Goal: Information Seeking & Learning: Learn about a topic

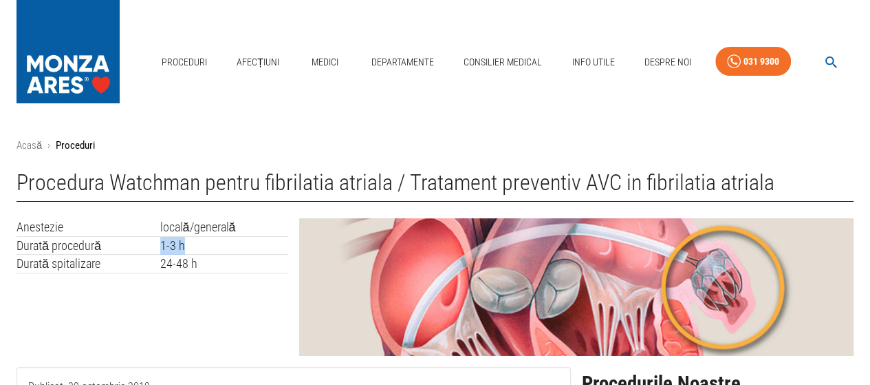
drag, startPoint x: 161, startPoint y: 242, endPoint x: 198, endPoint y: 242, distance: 37.2
click at [198, 242] on td "1-3 h" at bounding box center [224, 245] width 128 height 19
drag, startPoint x: 149, startPoint y: 265, endPoint x: 210, endPoint y: 265, distance: 61.2
click at [210, 265] on tr "Durată spitalizare 24-48 h" at bounding box center [153, 264] width 272 height 19
click at [172, 317] on div "Anestezie locală/generală Durată procedură 1-3 h Durată spitalizare 24-48 h" at bounding box center [147, 281] width 283 height 149
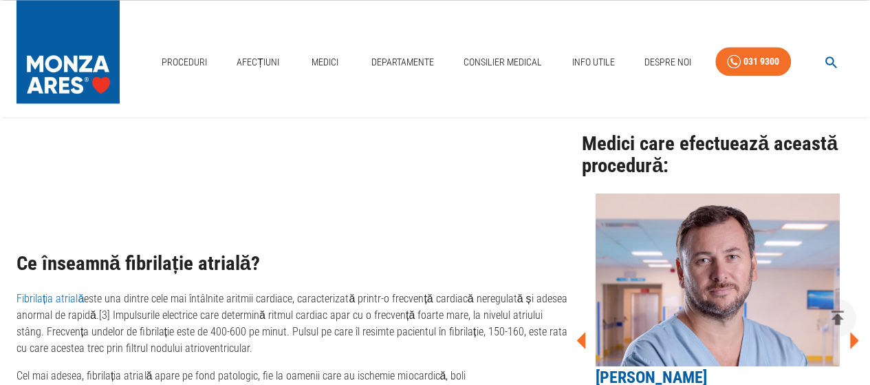
scroll to position [1170, 0]
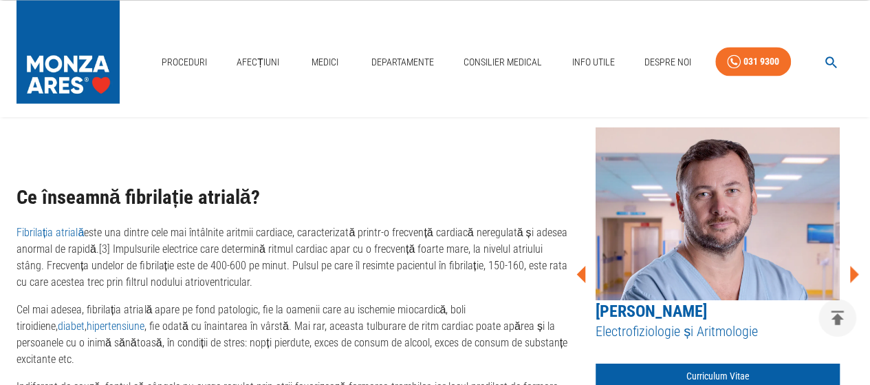
click at [852, 268] on icon at bounding box center [854, 273] width 9 height 17
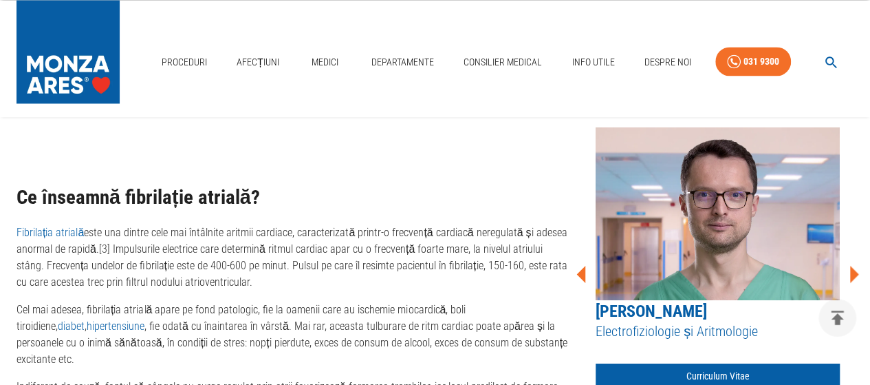
click at [852, 268] on icon at bounding box center [854, 273] width 9 height 17
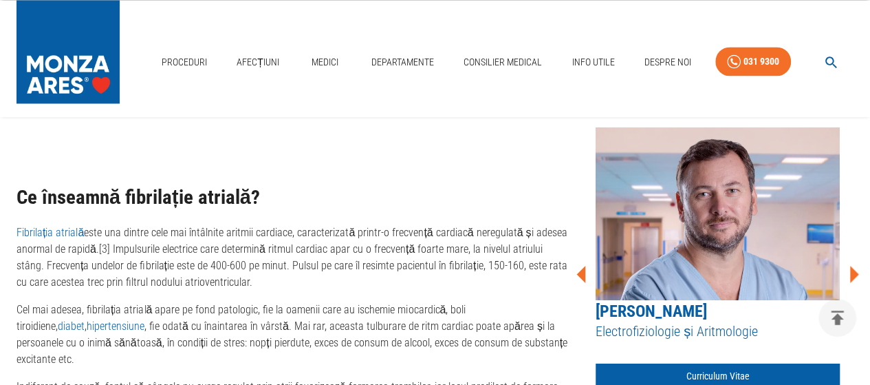
click at [852, 268] on icon at bounding box center [854, 273] width 9 height 17
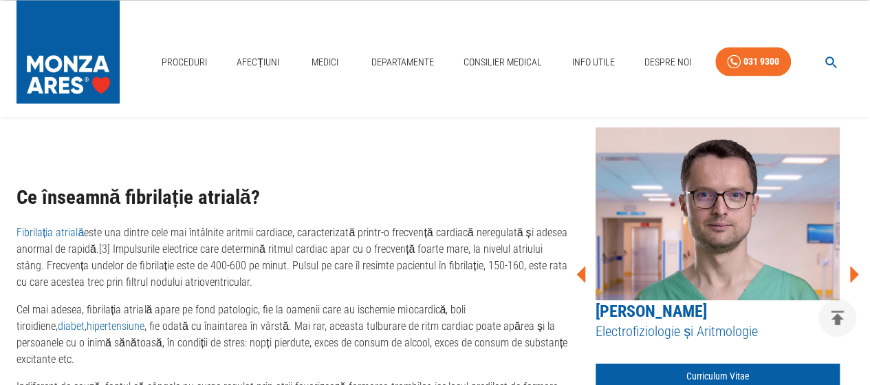
click at [852, 268] on icon at bounding box center [854, 273] width 9 height 17
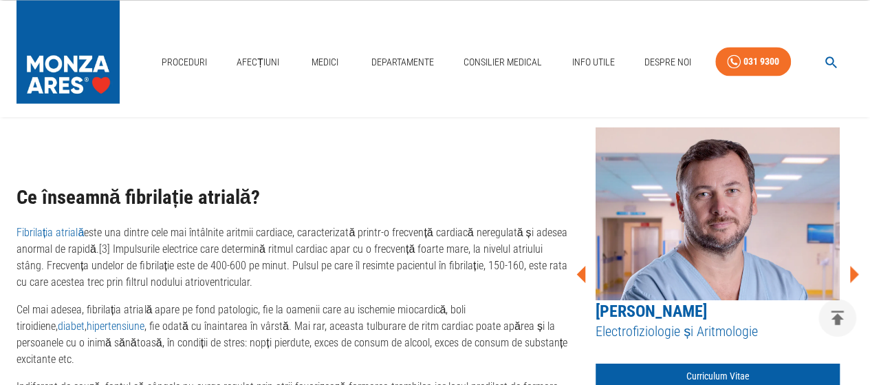
click at [852, 268] on icon at bounding box center [854, 273] width 9 height 17
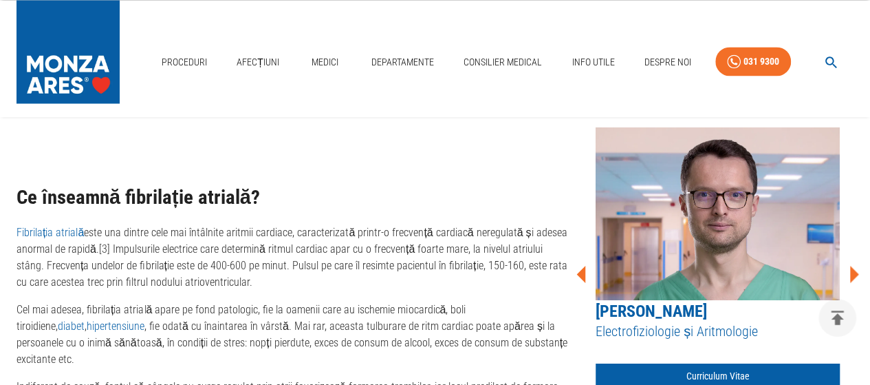
click at [857, 273] on icon at bounding box center [854, 273] width 9 height 17
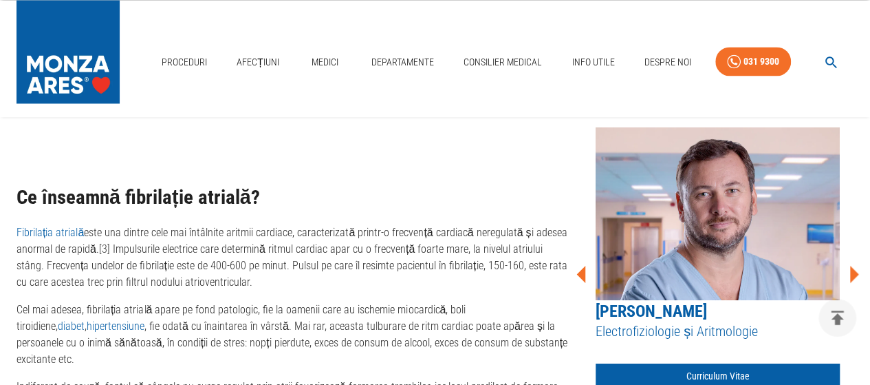
click at [857, 273] on icon at bounding box center [854, 273] width 9 height 17
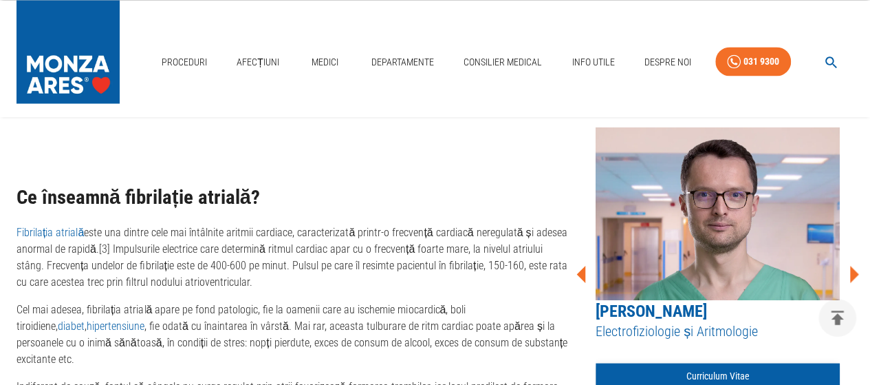
click at [743, 374] on link "Curriculum Vitae" at bounding box center [718, 375] width 244 height 25
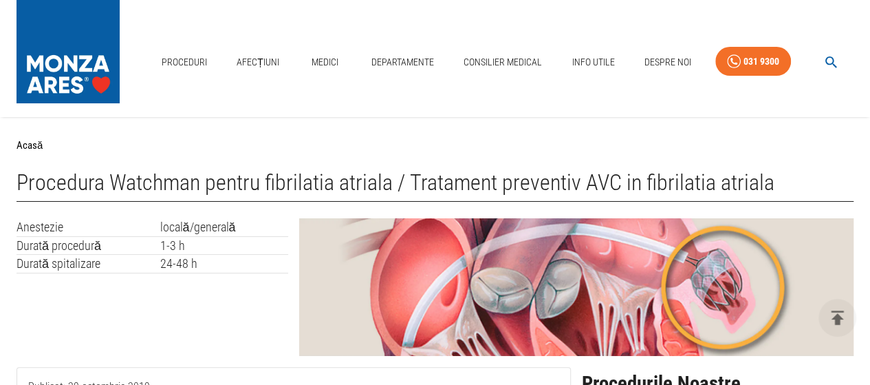
scroll to position [1170, 0]
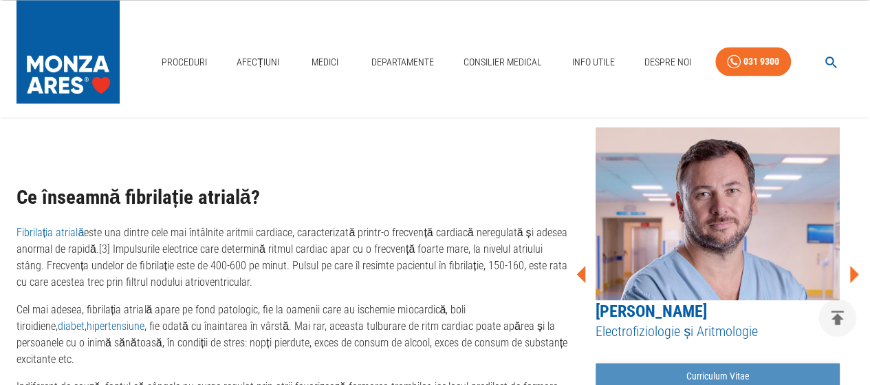
click at [691, 374] on link "Curriculum Vitae" at bounding box center [718, 375] width 244 height 25
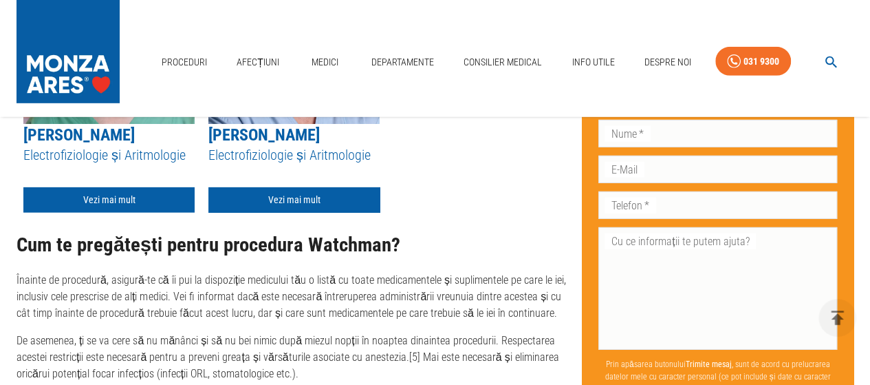
scroll to position [4748, 0]
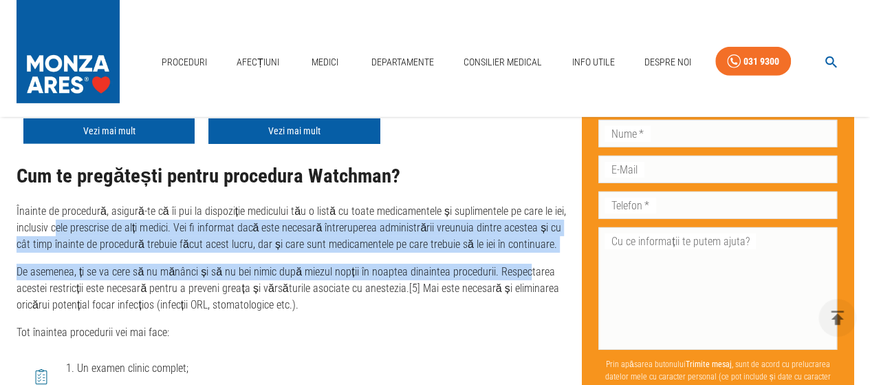
drag, startPoint x: 57, startPoint y: 207, endPoint x: 522, endPoint y: 245, distance: 466.0
click at [522, 245] on div "Cum te pregătești pentru procedura Watchman? Înainte de procedură, asigură-te c…" at bounding box center [294, 253] width 555 height 176
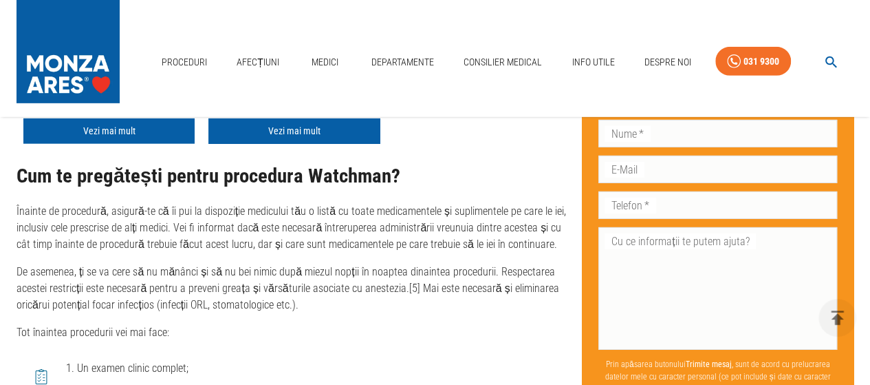
click at [445, 324] on p "Tot înaintea procedurii vei mai face:" at bounding box center [294, 332] width 555 height 17
drag, startPoint x: 113, startPoint y: 253, endPoint x: 394, endPoint y: 284, distance: 282.5
click at [394, 284] on p "De asemenea, ți se va cere să nu mănânci și să nu bei nimic după miezul nopții …" at bounding box center [294, 289] width 555 height 50
click at [421, 323] on div "Cum te pregătești pentru procedura Watchman? Înainte de procedură, asigură-te c…" at bounding box center [294, 250] width 555 height 203
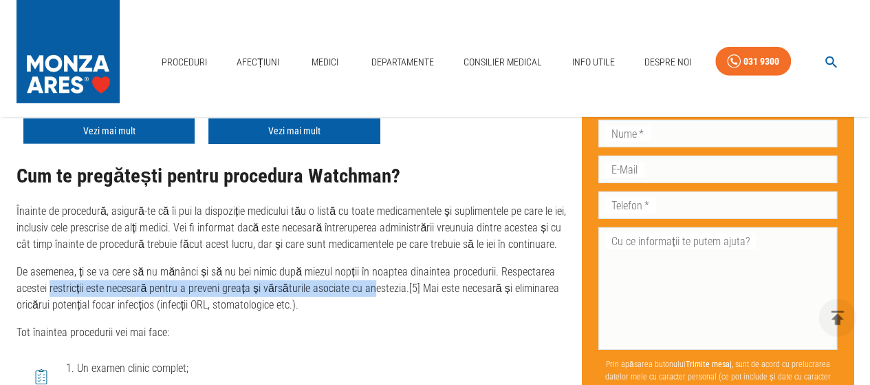
drag, startPoint x: 50, startPoint y: 270, endPoint x: 367, endPoint y: 272, distance: 316.5
click at [367, 272] on p "De asemenea, ți se va cere să nu mănânci și să nu bei nimic după miezul nopții …" at bounding box center [294, 289] width 555 height 50
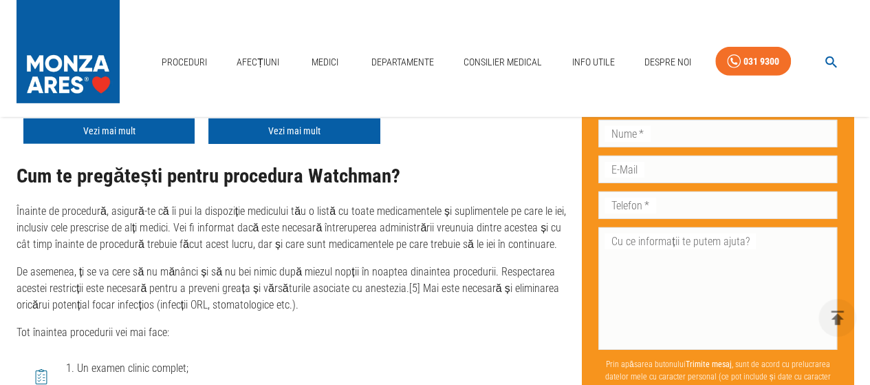
click at [402, 324] on p "Tot înaintea procedurii vei mai face:" at bounding box center [294, 332] width 555 height 17
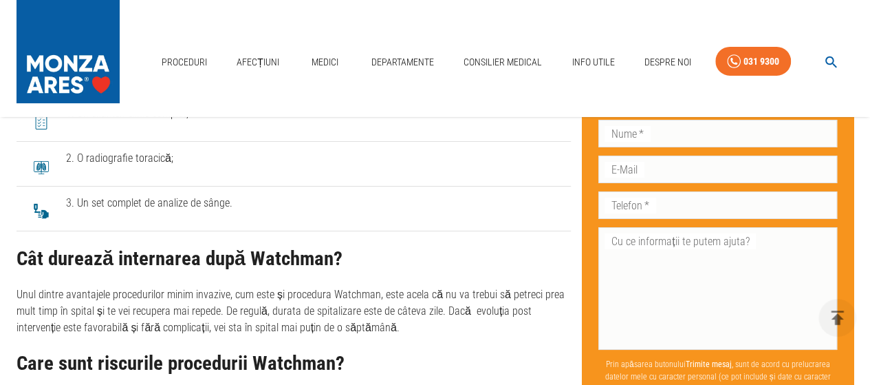
scroll to position [5023, 0]
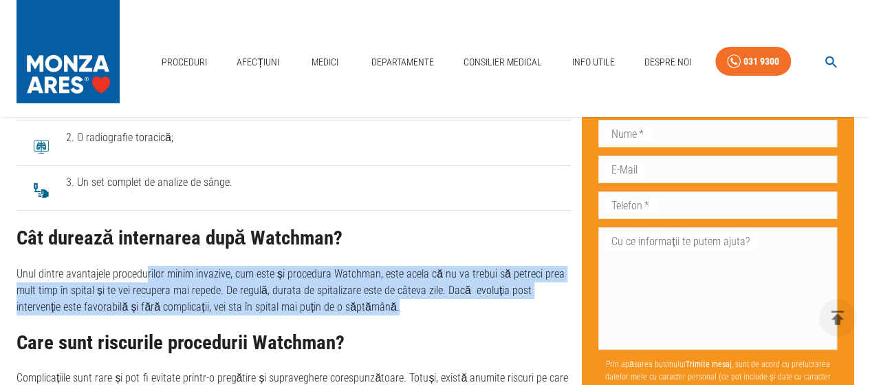
drag, startPoint x: 144, startPoint y: 258, endPoint x: 372, endPoint y: 281, distance: 228.9
click at [372, 281] on p "Unul dintre avantajele procedurilor minim invazive, cum este și procedura Watch…" at bounding box center [294, 291] width 555 height 50
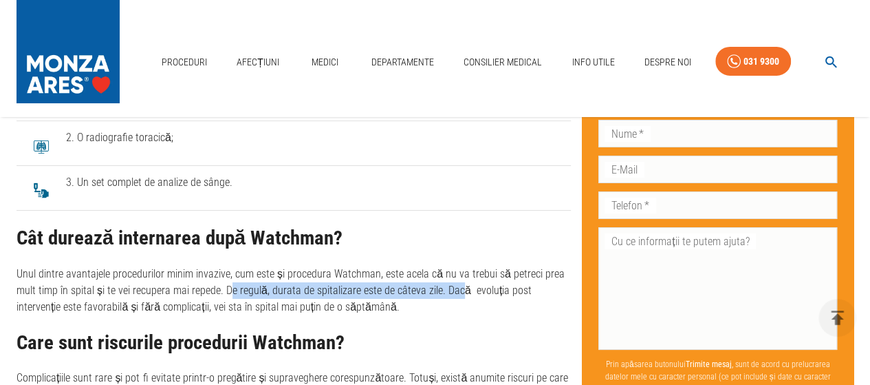
drag, startPoint x: 230, startPoint y: 268, endPoint x: 458, endPoint y: 273, distance: 227.8
click at [457, 273] on p "Unul dintre avantajele procedurilor minim invazive, cum este și procedura Watch…" at bounding box center [294, 291] width 555 height 50
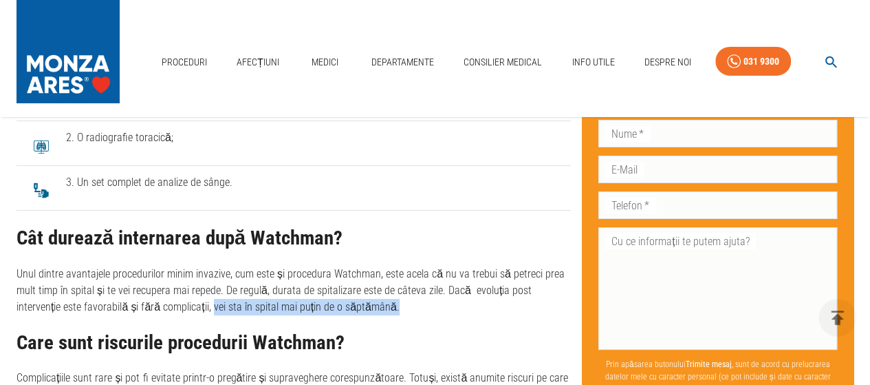
drag, startPoint x: 164, startPoint y: 284, endPoint x: 383, endPoint y: 284, distance: 218.8
click at [383, 284] on p "Unul dintre avantajele procedurilor minim invazive, cum este și procedura Watch…" at bounding box center [294, 291] width 555 height 50
click at [392, 286] on p "Unul dintre avantajele procedurilor minim invazive, cum este și procedura Watch…" at bounding box center [294, 291] width 555 height 50
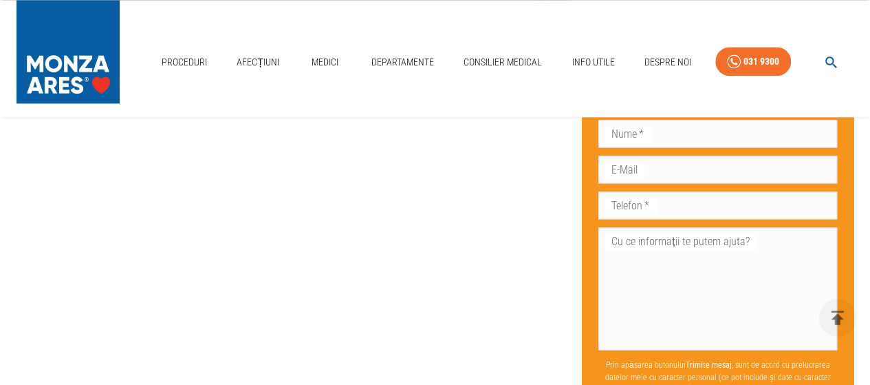
scroll to position [6193, 0]
